Goal: Information Seeking & Learning: Learn about a topic

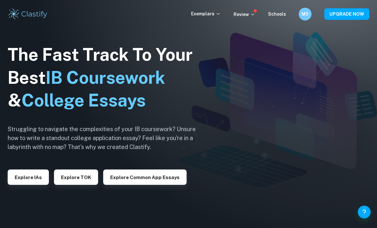
click at [311, 15] on div "MS" at bounding box center [305, 14] width 13 height 13
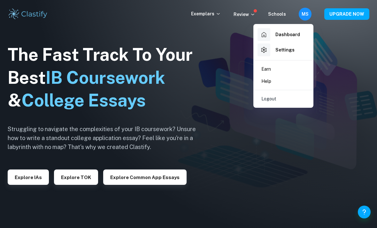
click at [292, 38] on div "Dashboard" at bounding box center [278, 34] width 42 height 13
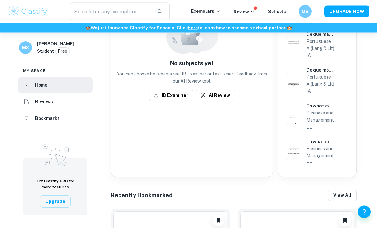
scroll to position [194, 0]
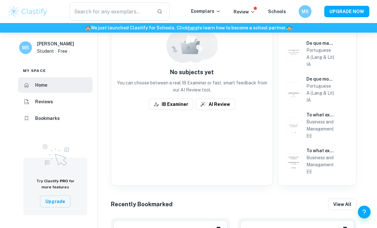
click at [63, 126] on li "Bookmarks" at bounding box center [55, 117] width 75 height 15
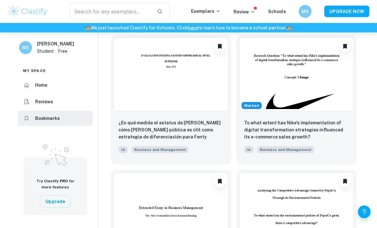
scroll to position [168, 0]
click at [199, 98] on img at bounding box center [170, 74] width 115 height 74
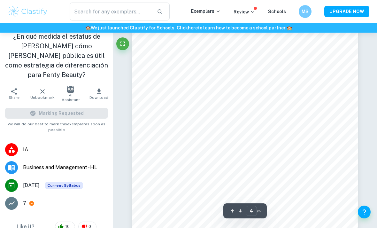
scroll to position [1149, 0]
click at [126, 47] on icon "Fullscreen" at bounding box center [123, 44] width 8 height 8
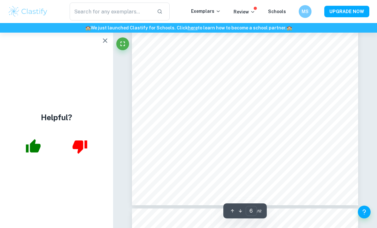
scroll to position [1839, 0]
click at [104, 41] on icon "button" at bounding box center [105, 41] width 8 height 8
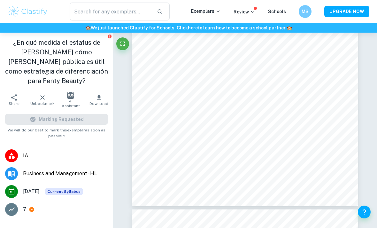
click at [121, 42] on icon "Fullscreen" at bounding box center [122, 44] width 4 height 4
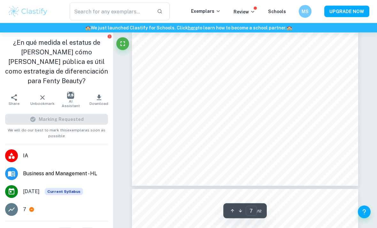
scroll to position [2182, 0]
click at [122, 44] on icon "Fullscreen" at bounding box center [123, 44] width 8 height 8
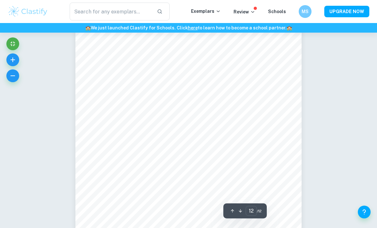
scroll to position [3776, 0]
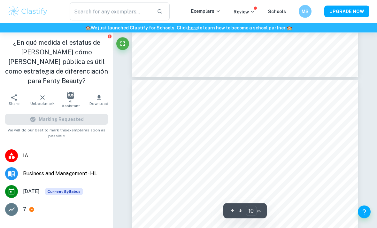
click at [125, 43] on icon "Fullscreen" at bounding box center [123, 44] width 8 height 8
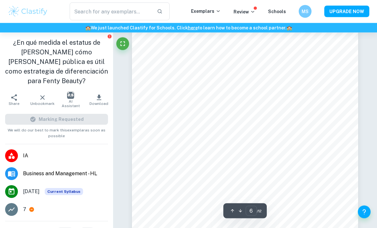
click at [122, 42] on icon "Fullscreen" at bounding box center [122, 44] width 4 height 4
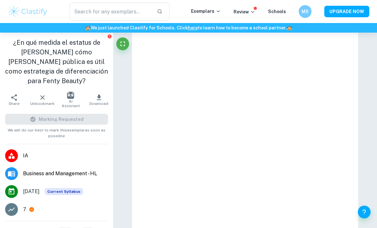
scroll to position [519, 0]
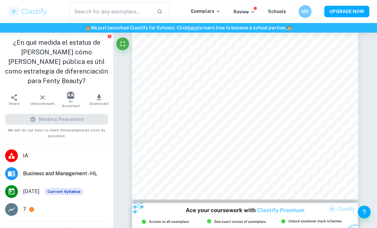
click at [120, 42] on icon "Fullscreen" at bounding box center [122, 44] width 4 height 4
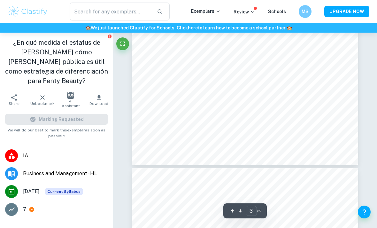
type input "4"
